Goal: Task Accomplishment & Management: Use online tool/utility

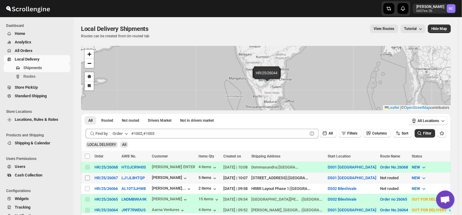
click at [88, 178] on input "Select shipment" at bounding box center [87, 178] width 5 height 5
checkbox input "true"
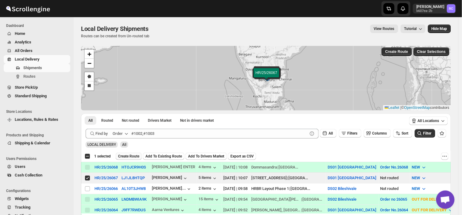
click at [130, 154] on button "Create Route" at bounding box center [129, 156] width 26 height 7
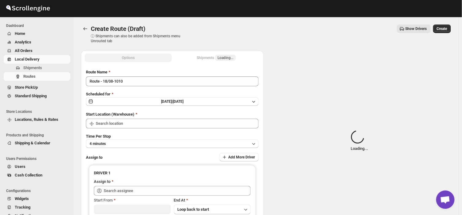
type input "DS01 [GEOGRAPHIC_DATA]"
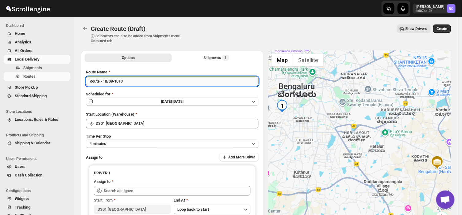
click at [127, 80] on input "Route - 18/08-1010" at bounding box center [172, 82] width 173 height 10
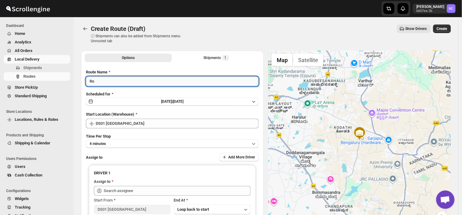
type input "R"
type input "Order no 26067"
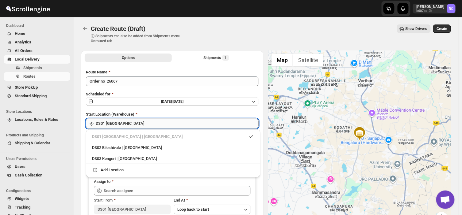
click at [127, 122] on input "DS01 [GEOGRAPHIC_DATA]" at bounding box center [177, 124] width 163 height 10
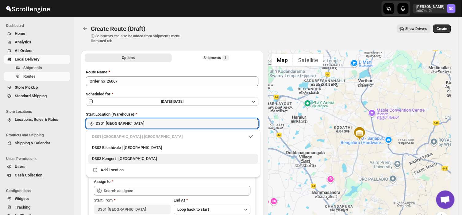
click at [108, 160] on div "DS03 Kengeri | [GEOGRAPHIC_DATA]" at bounding box center [173, 159] width 162 height 6
type input "DS03 Kengeri"
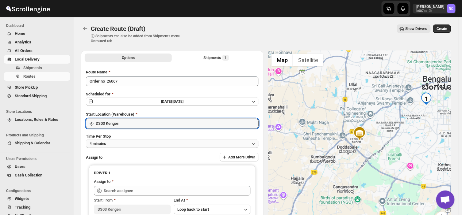
click at [114, 143] on button "4 minutes" at bounding box center [172, 144] width 173 height 9
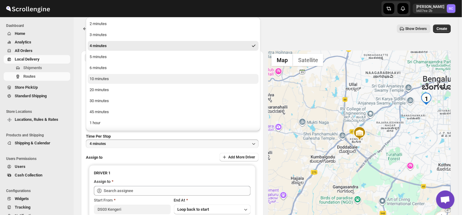
click at [107, 78] on div "10 minutes" at bounding box center [99, 79] width 19 height 6
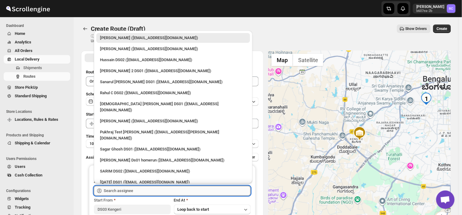
click at [138, 191] on input "text" at bounding box center [177, 191] width 147 height 10
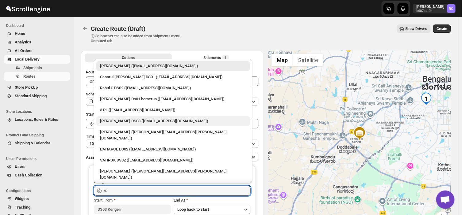
click at [134, 123] on div "[PERSON_NAME] DS03 ([EMAIL_ADDRESS][DOMAIN_NAME])" at bounding box center [173, 121] width 146 height 6
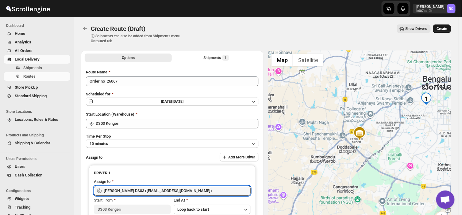
type input "[PERSON_NAME] DS03 ([EMAIL_ADDRESS][DOMAIN_NAME])"
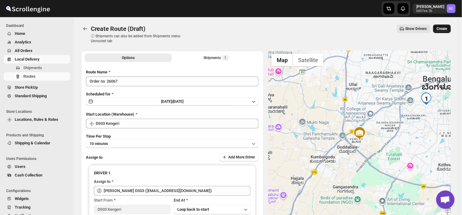
click at [446, 27] on span "Create" at bounding box center [442, 28] width 10 height 5
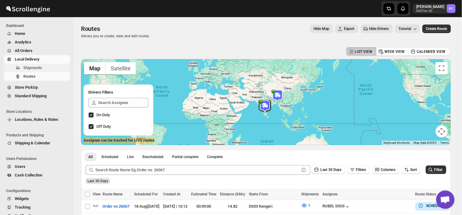
click at [42, 68] on span "Shipments" at bounding box center [46, 68] width 46 height 6
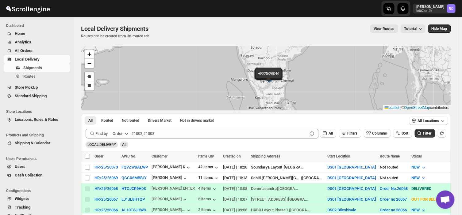
drag, startPoint x: 200, startPoint y: 187, endPoint x: 169, endPoint y: 64, distance: 127.0
click at [169, 64] on div "HR/25/26070 HR/25/26069 HR/25/26068 HR/25/26067 HR/25/26066 HR/25/26065 HR/25/2…" at bounding box center [266, 78] width 370 height 65
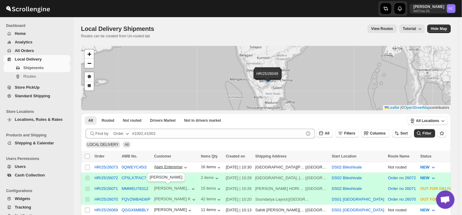
scroll to position [124, 0]
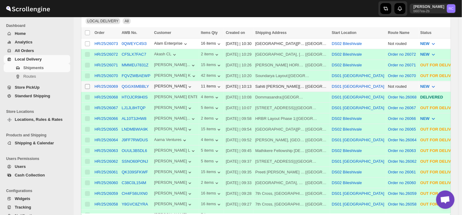
click at [88, 86] on input "Select shipment" at bounding box center [87, 86] width 5 height 5
checkbox input "true"
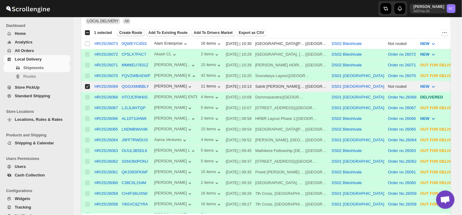
click at [130, 29] on button "Create Route" at bounding box center [131, 32] width 28 height 7
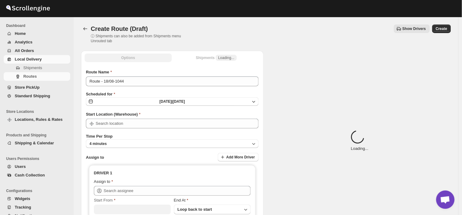
type input "DS01 [GEOGRAPHIC_DATA]"
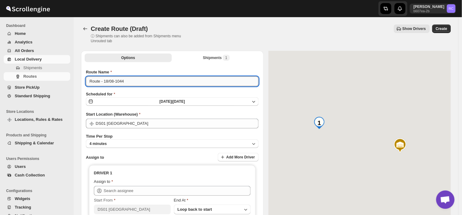
click at [126, 82] on input "Route - 18/08-1044" at bounding box center [172, 82] width 173 height 10
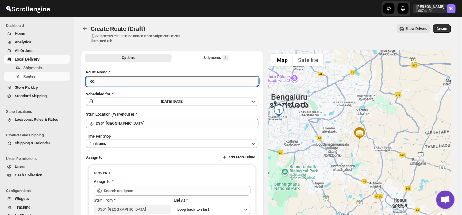
type input "R"
type input "Order no 26069"
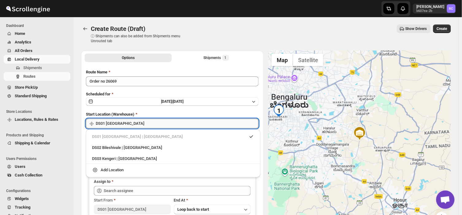
click at [125, 124] on input "DS01 [GEOGRAPHIC_DATA]" at bounding box center [177, 124] width 163 height 10
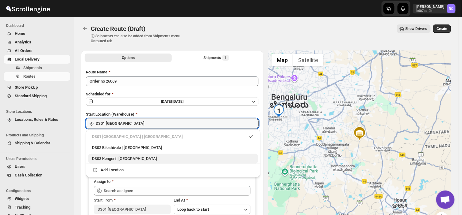
click at [111, 158] on div "DS03 Kengeri | [GEOGRAPHIC_DATA]" at bounding box center [173, 159] width 162 height 6
type input "DS03 Kengeri"
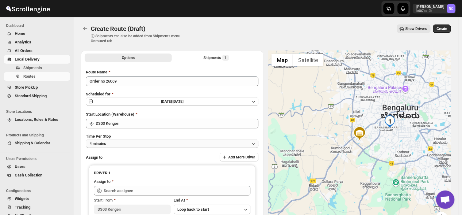
click at [111, 140] on button "4 minutes" at bounding box center [172, 144] width 173 height 9
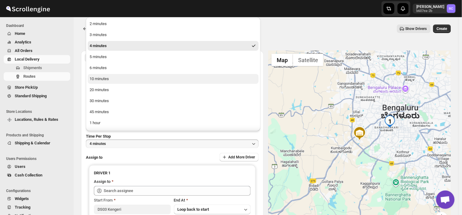
click at [102, 83] on button "10 minutes" at bounding box center [173, 79] width 171 height 10
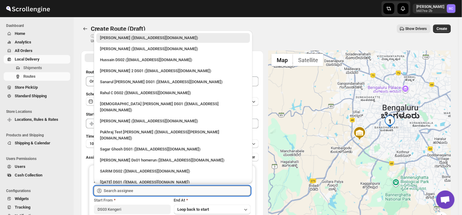
click at [126, 190] on input "text" at bounding box center [177, 191] width 147 height 10
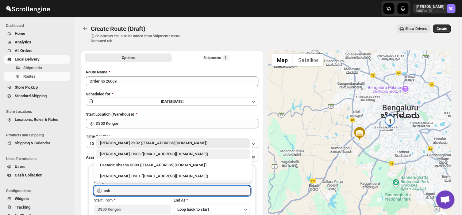
click at [151, 155] on div "[PERSON_NAME] DS03 ([EMAIL_ADDRESS][DOMAIN_NAME])" at bounding box center [173, 154] width 146 height 6
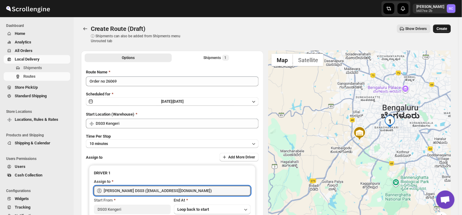
type input "[PERSON_NAME] DS03 ([EMAIL_ADDRESS][DOMAIN_NAME])"
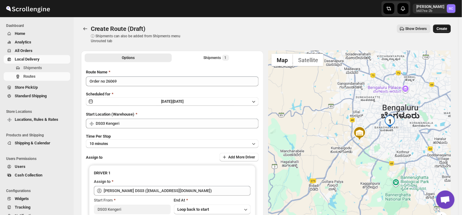
click at [443, 28] on span "Create" at bounding box center [442, 28] width 10 height 5
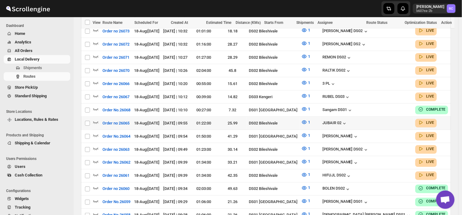
scroll to position [189, 0]
